Goal: Find specific page/section: Find specific page/section

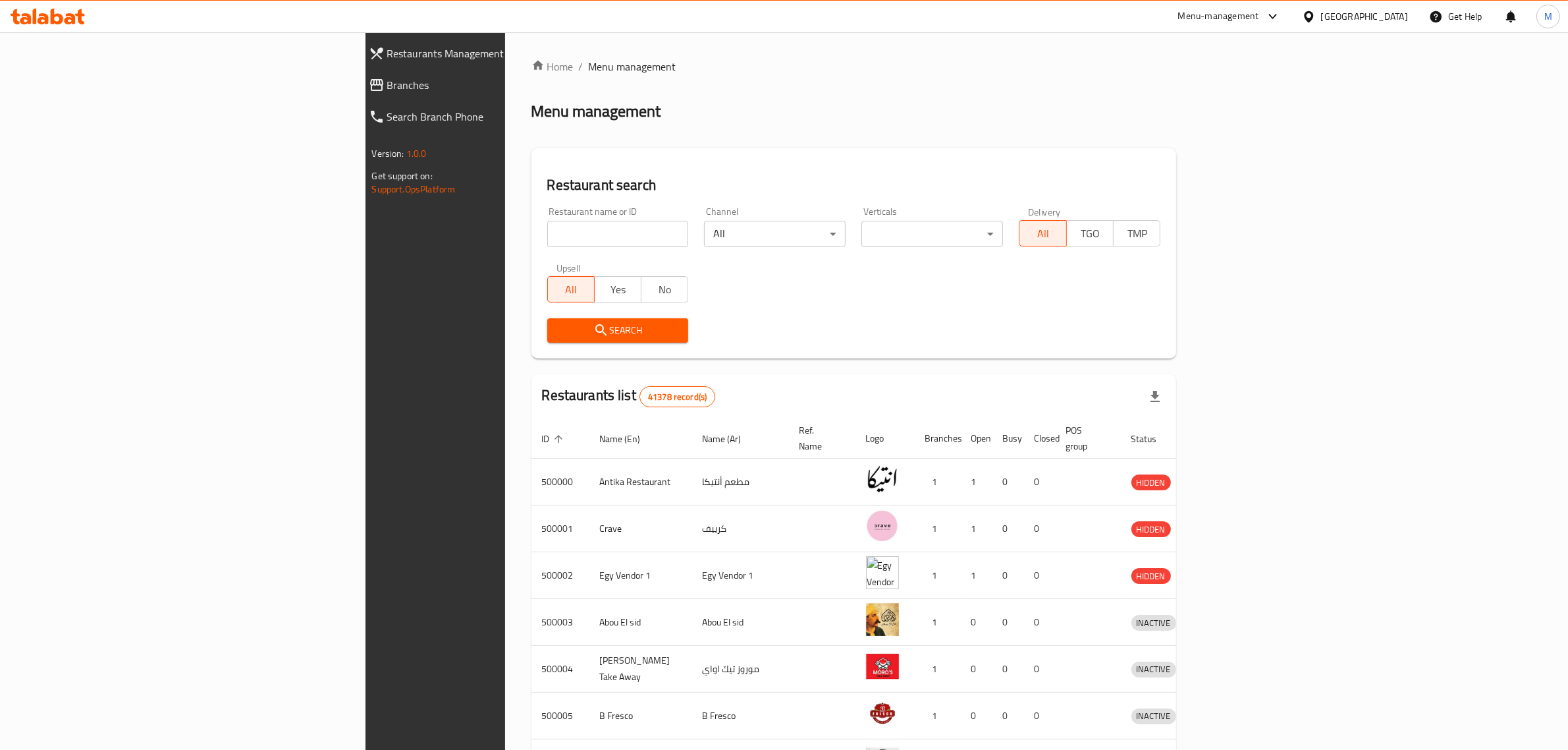
click at [548, 227] on input "search" at bounding box center [618, 233] width 141 height 26
paste input "702372"
type input "702372"
click at [558, 337] on span "Search" at bounding box center [618, 330] width 120 height 16
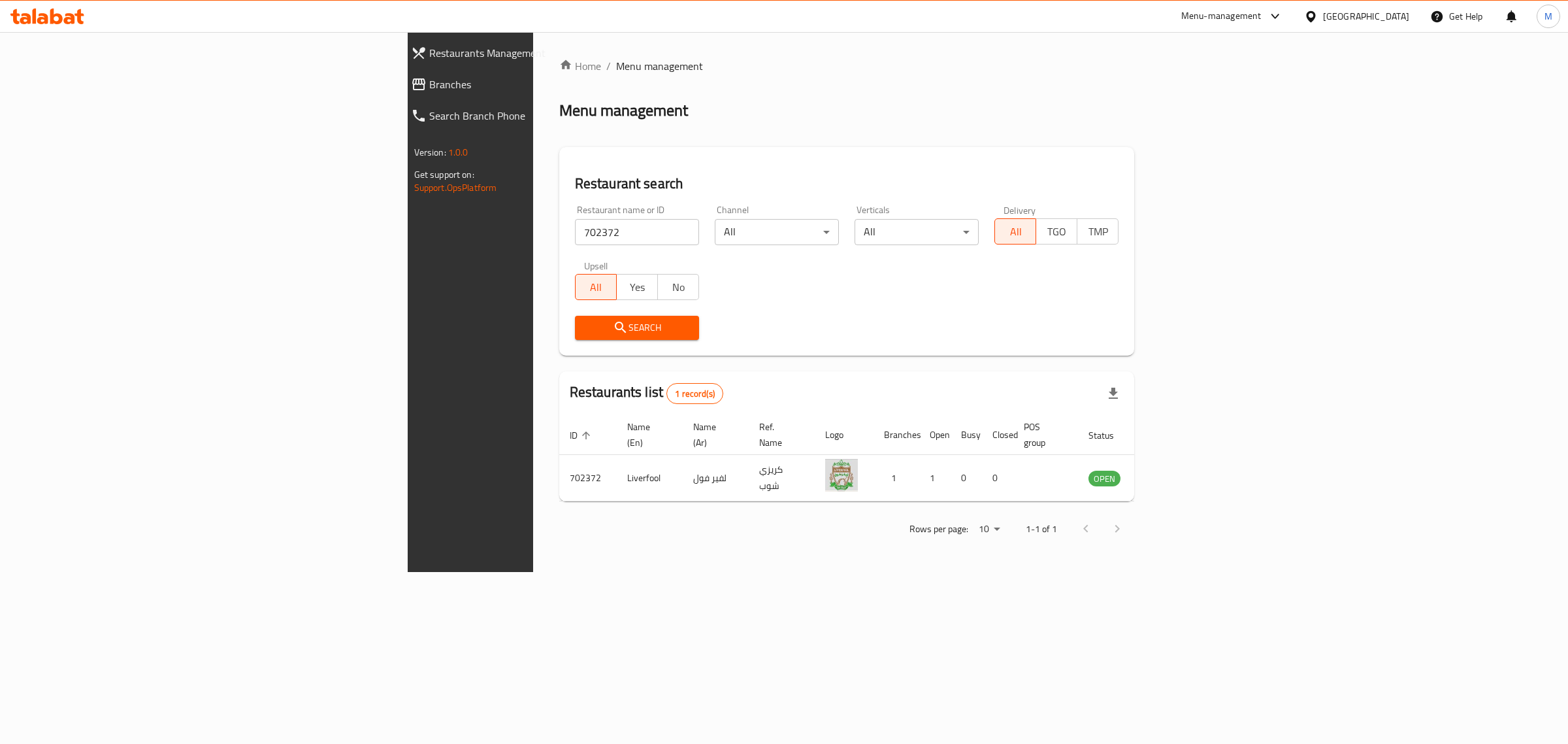
click at [559, 141] on div "Home / Menu management Menu management Restaurant search Restaurant name or ID …" at bounding box center [847, 302] width 575 height 488
click at [575, 226] on input "702372" at bounding box center [637, 231] width 124 height 26
click at [1262, 18] on div "Menu-management" at bounding box center [1221, 16] width 80 height 15
click at [1230, 203] on div "Restaurant-Management" at bounding box center [1213, 205] width 103 height 15
